Goal: Task Accomplishment & Management: Manage account settings

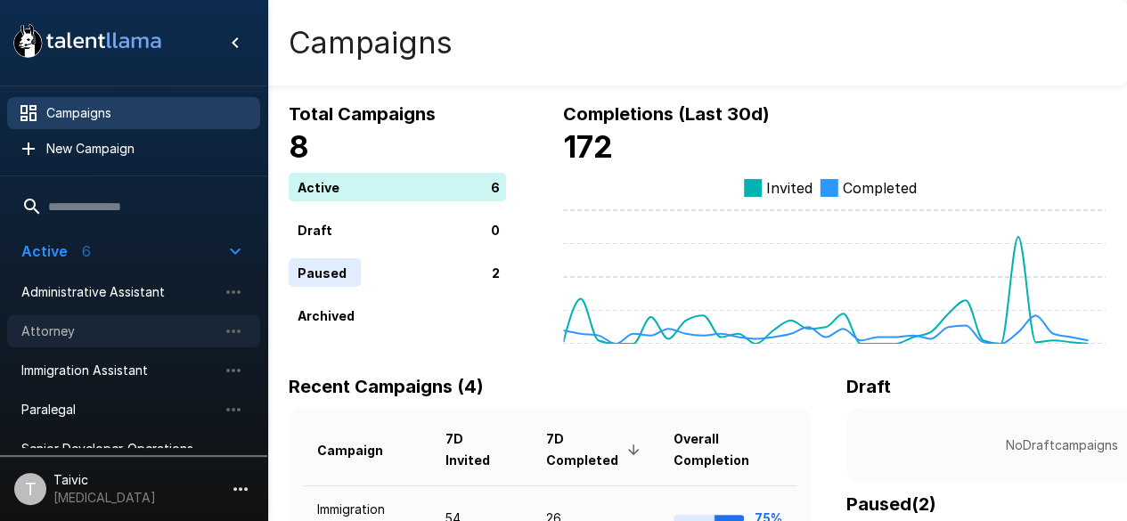
click at [159, 331] on span "Attorney" at bounding box center [119, 332] width 196 height 18
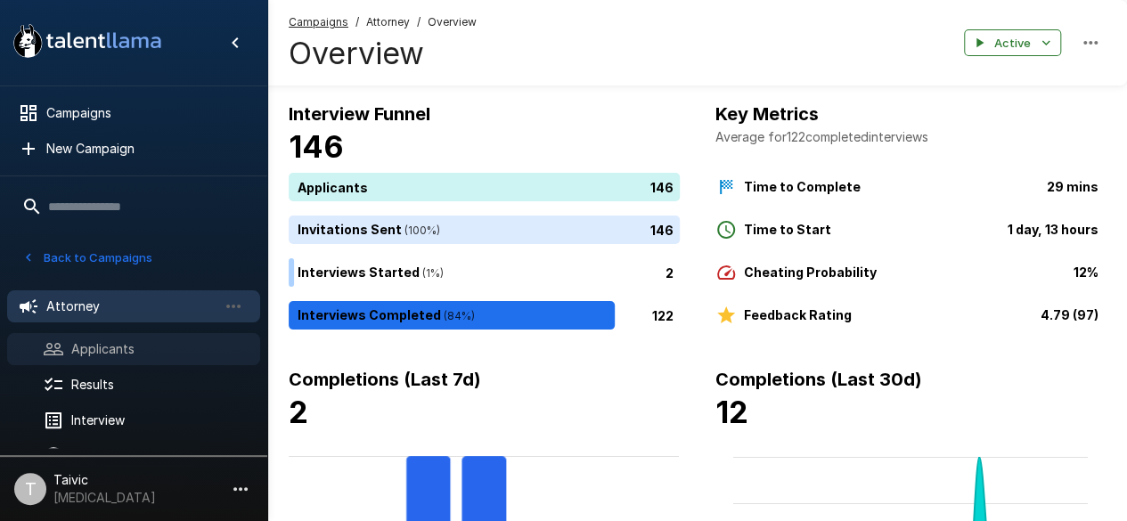
click at [121, 351] on span "Applicants" at bounding box center [158, 349] width 175 height 18
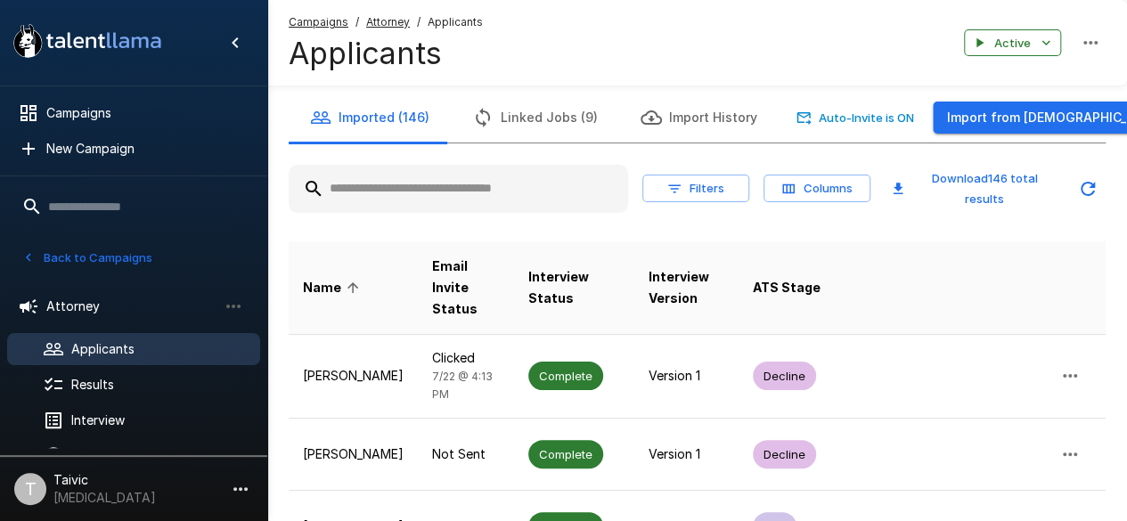
click at [381, 192] on input "text" at bounding box center [458, 189] width 339 height 32
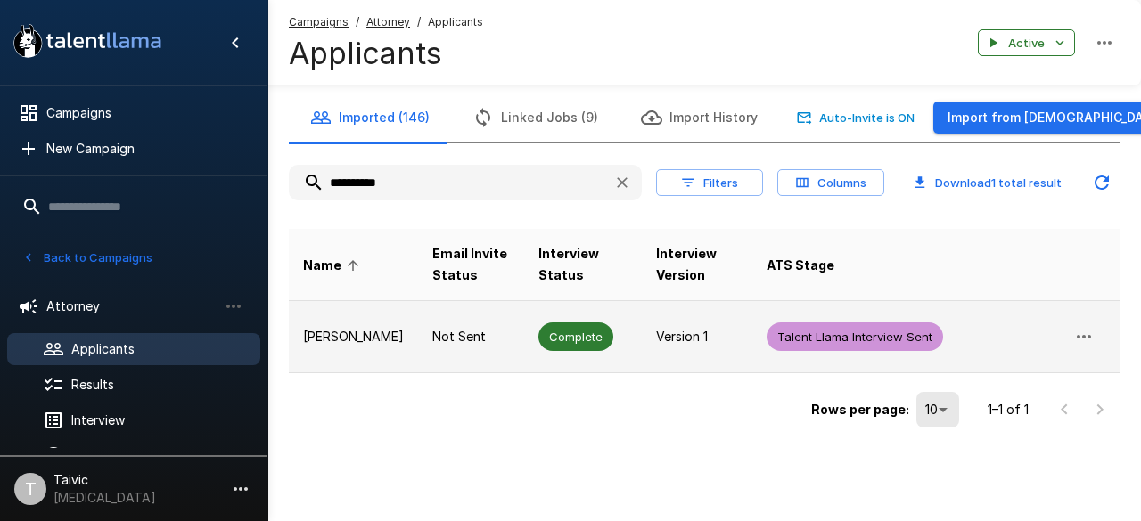
type input "**********"
click at [1087, 340] on icon "button" at bounding box center [1083, 336] width 21 height 21
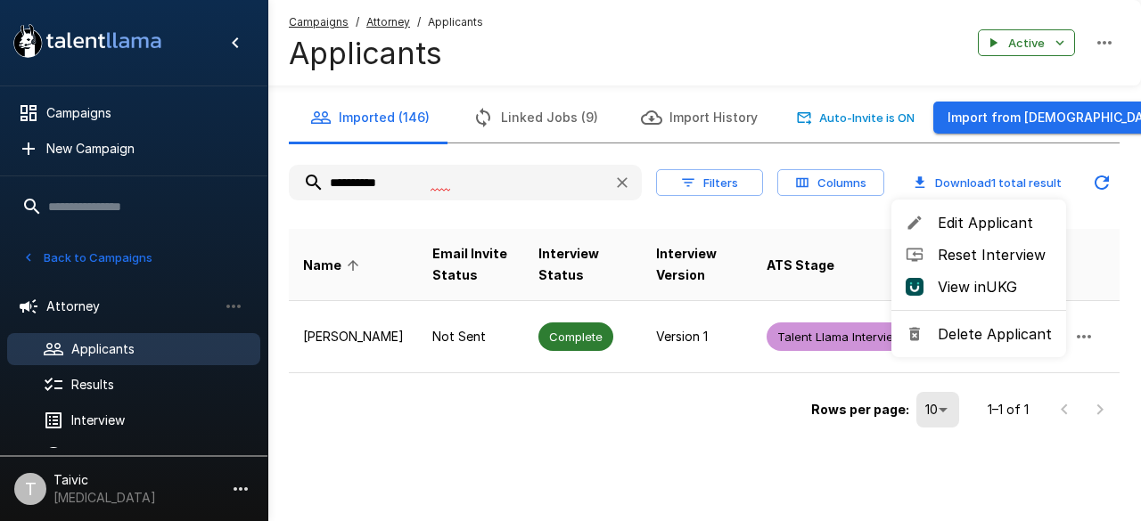
click at [669, 348] on div at bounding box center [570, 260] width 1141 height 521
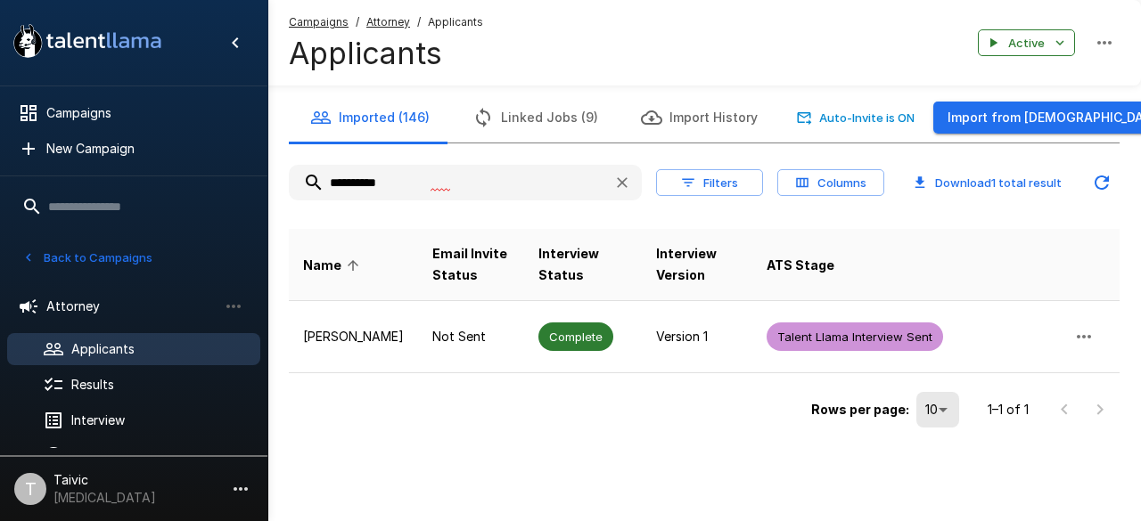
click at [669, 348] on div at bounding box center [570, 260] width 1141 height 521
click at [669, 348] on td "Version 1" at bounding box center [697, 337] width 110 height 72
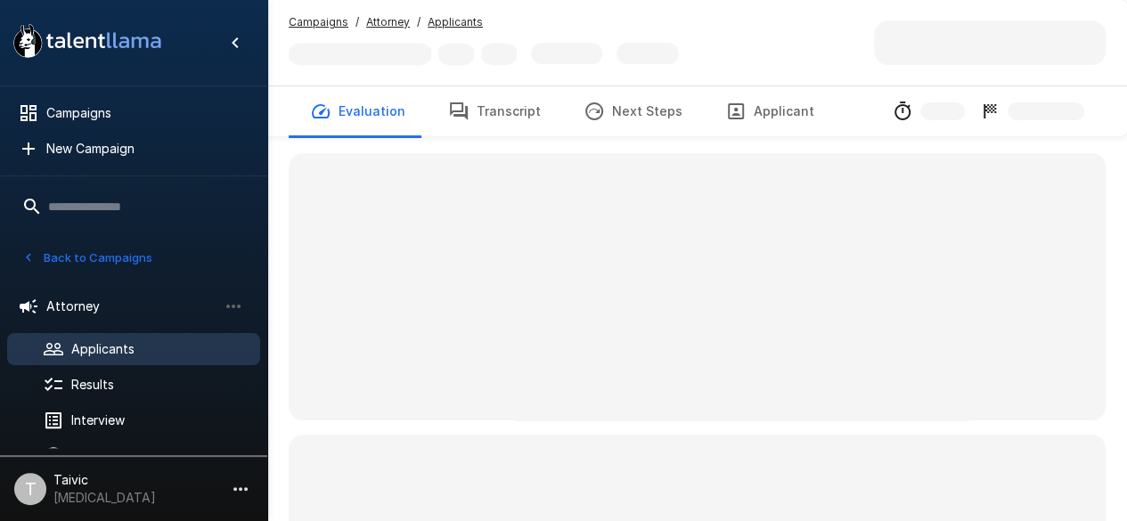
click at [669, 348] on span at bounding box center [697, 286] width 817 height 267
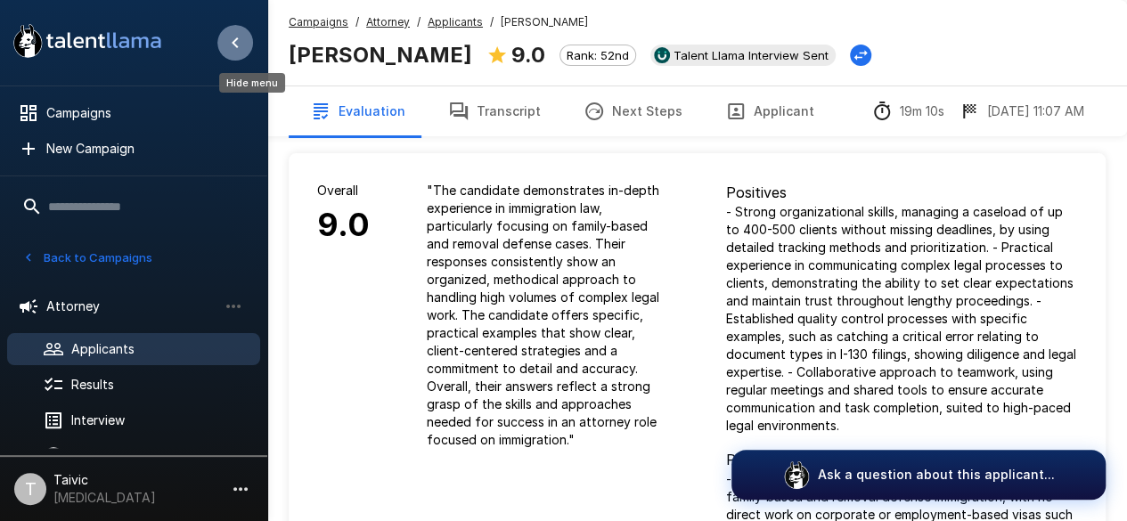
click at [232, 49] on icon "Hide menu" at bounding box center [235, 42] width 21 height 21
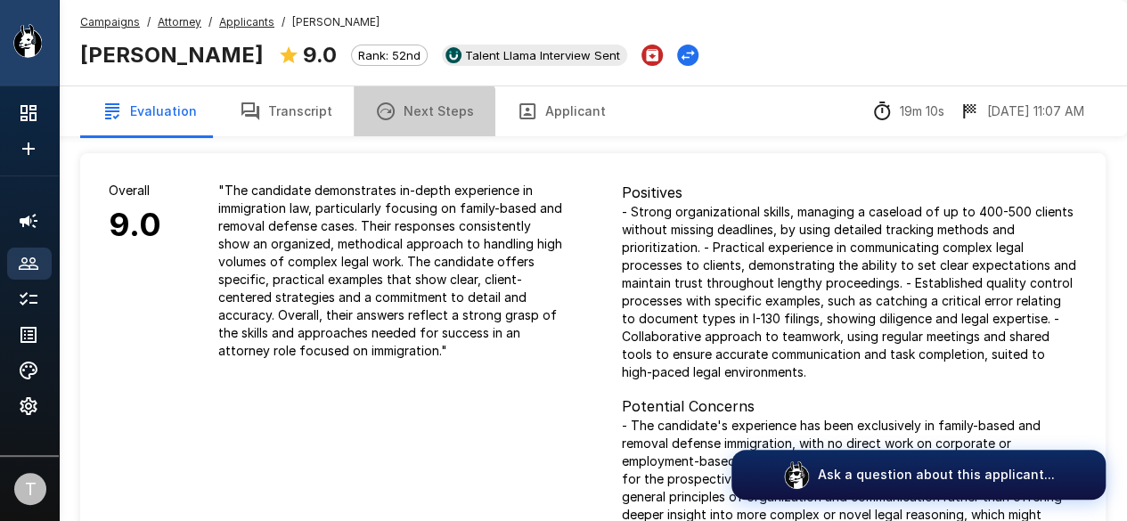
click at [415, 122] on button "Next Steps" at bounding box center [425, 111] width 142 height 50
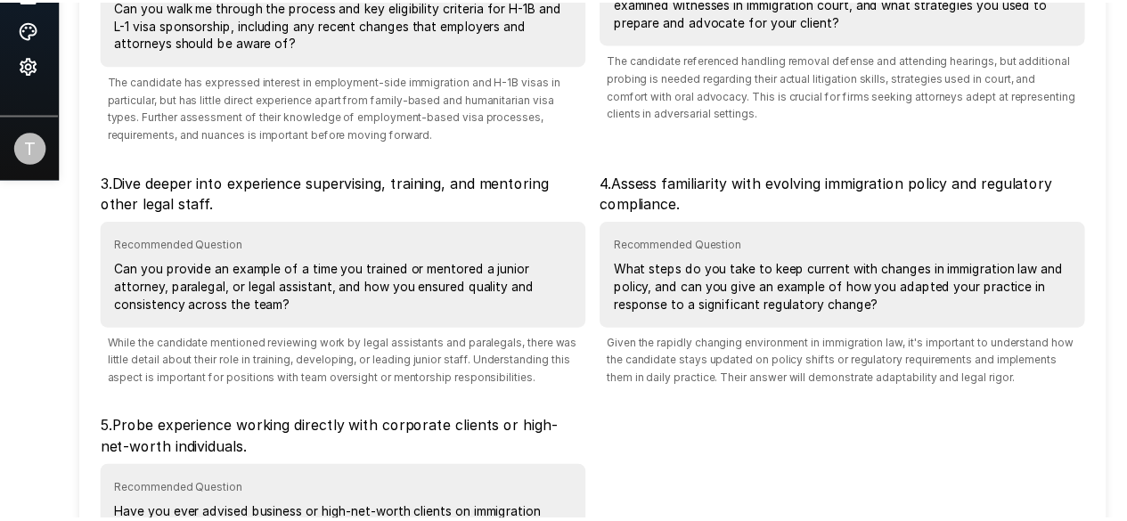
scroll to position [578, 0]
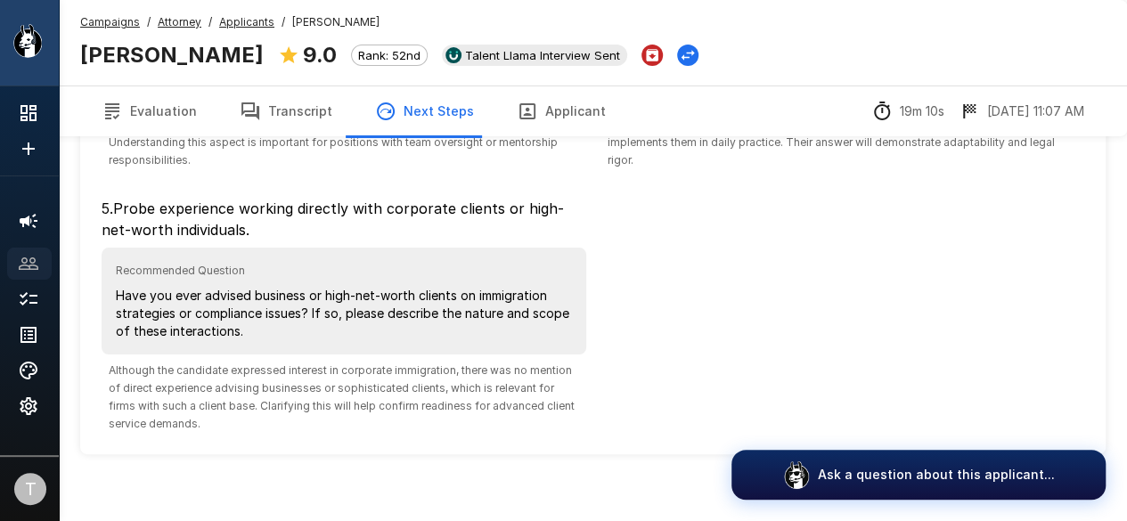
click at [25, 253] on icon at bounding box center [28, 263] width 21 height 21
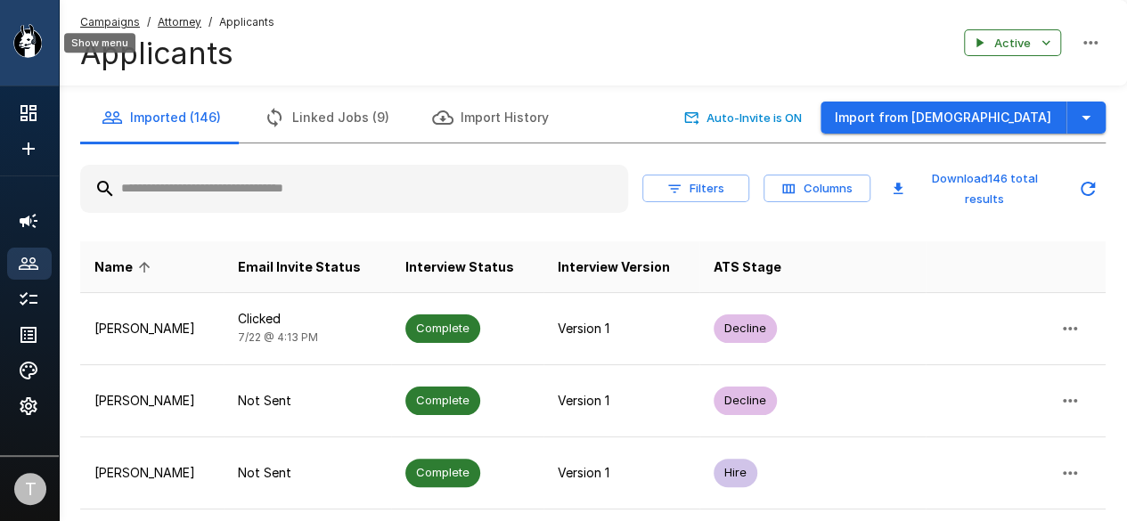
click at [36, 48] on icon "Show menu" at bounding box center [33, 43] width 17 height 24
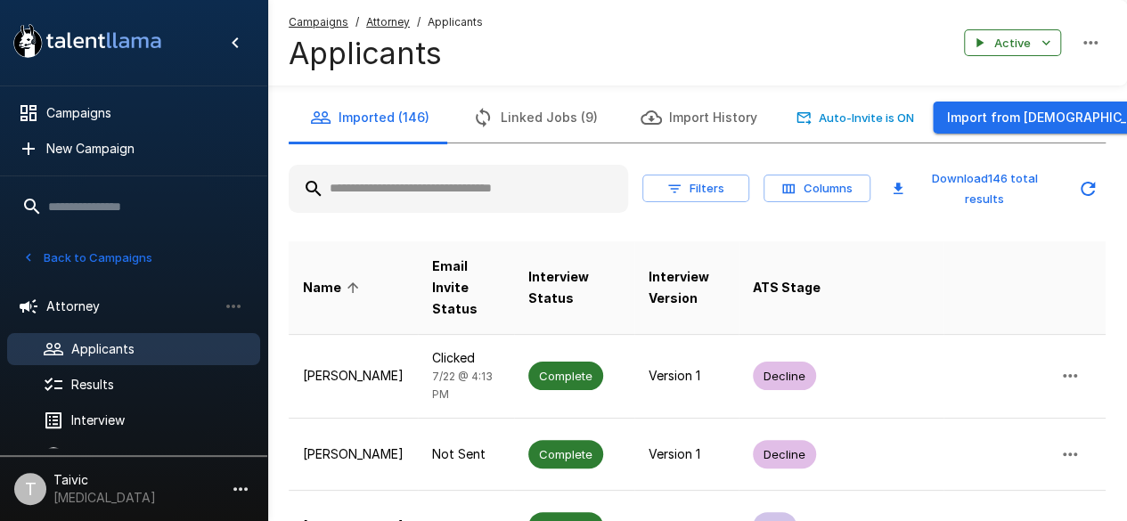
click at [369, 191] on input "text" at bounding box center [458, 189] width 339 height 32
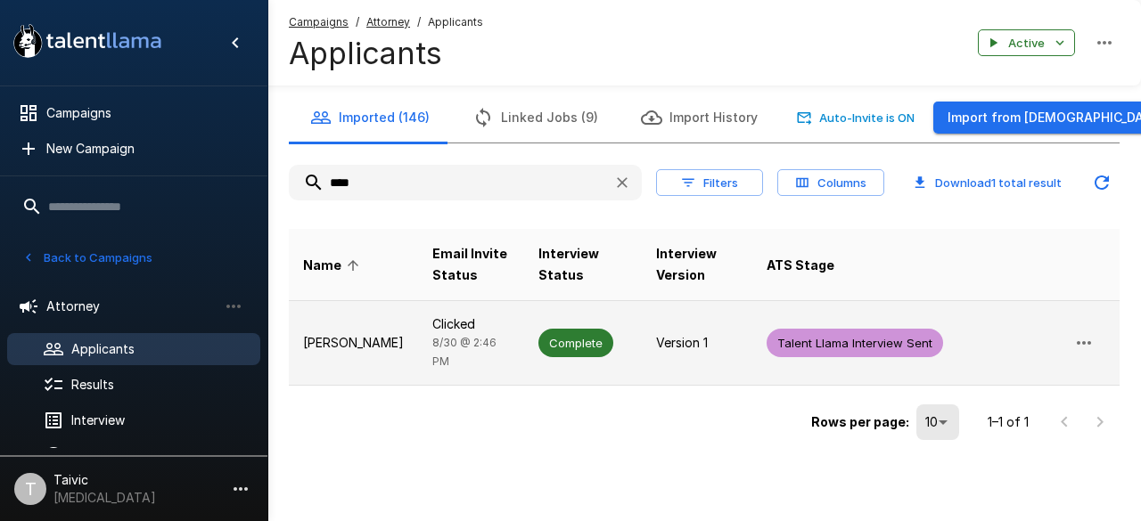
type input "****"
click at [418, 325] on td "Clicked [DATE] 2:46 PM" at bounding box center [471, 343] width 106 height 85
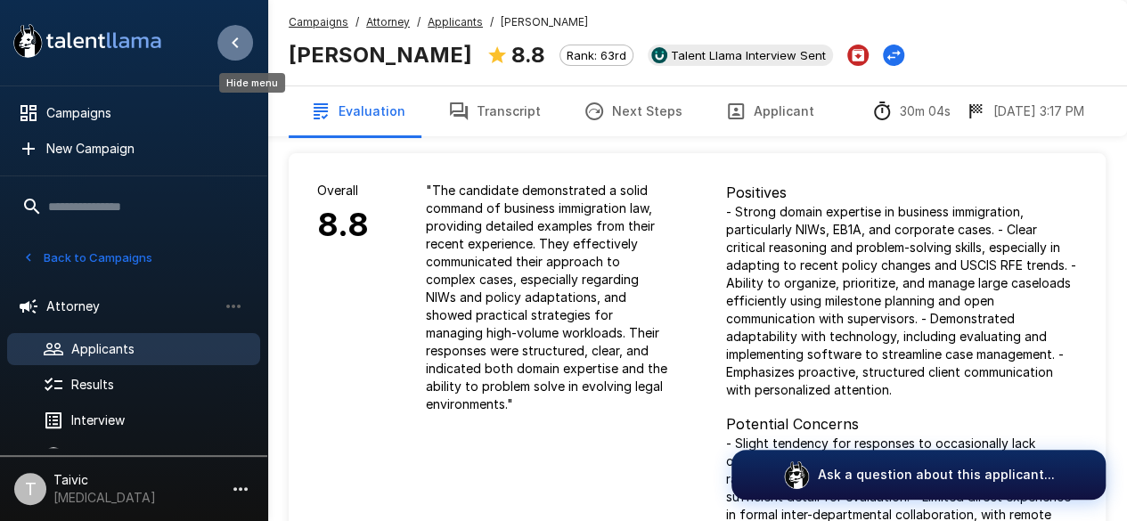
click at [233, 52] on icon "Hide menu" at bounding box center [235, 42] width 21 height 21
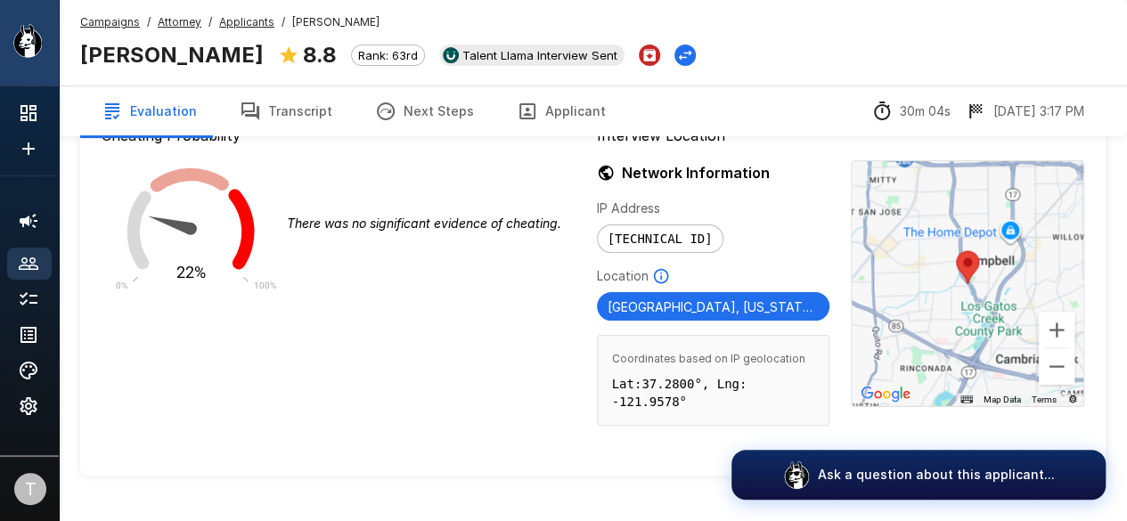
scroll to position [1278, 0]
